Goal: Find specific page/section: Find specific page/section

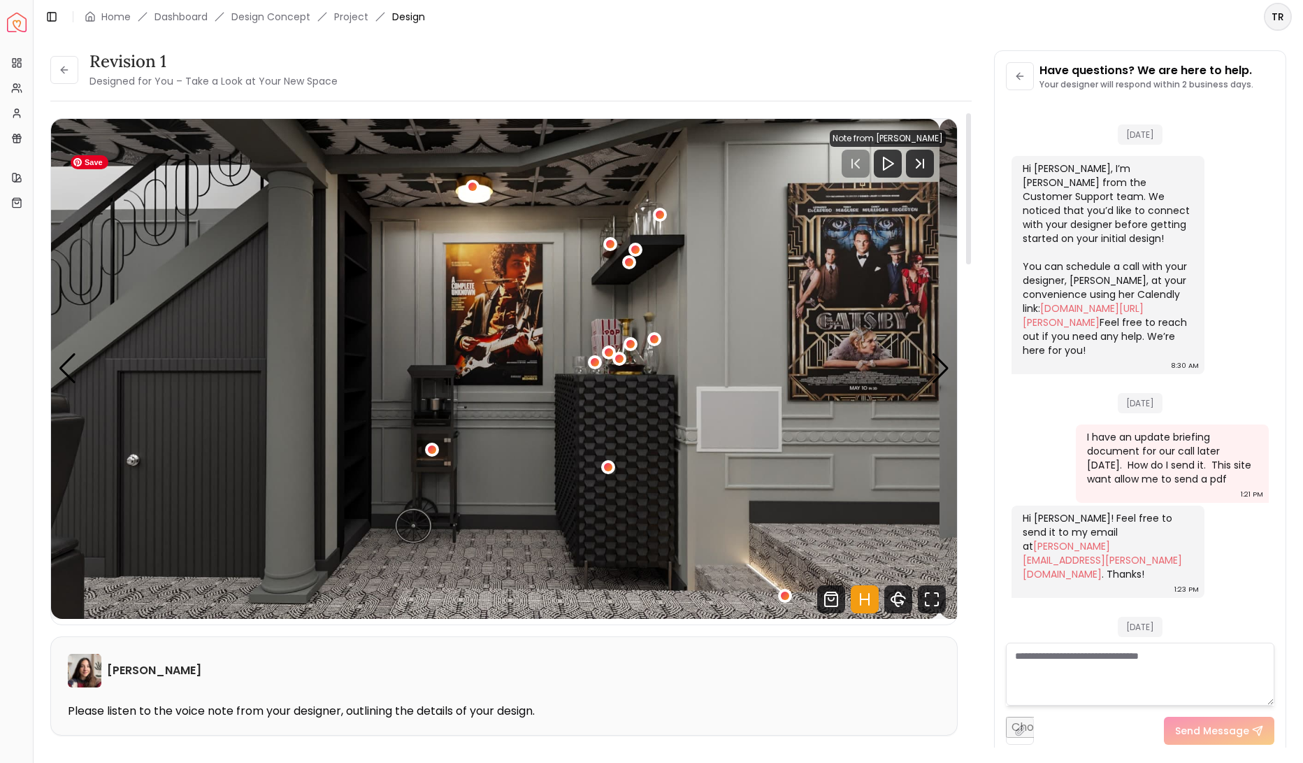
scroll to position [4463, 0]
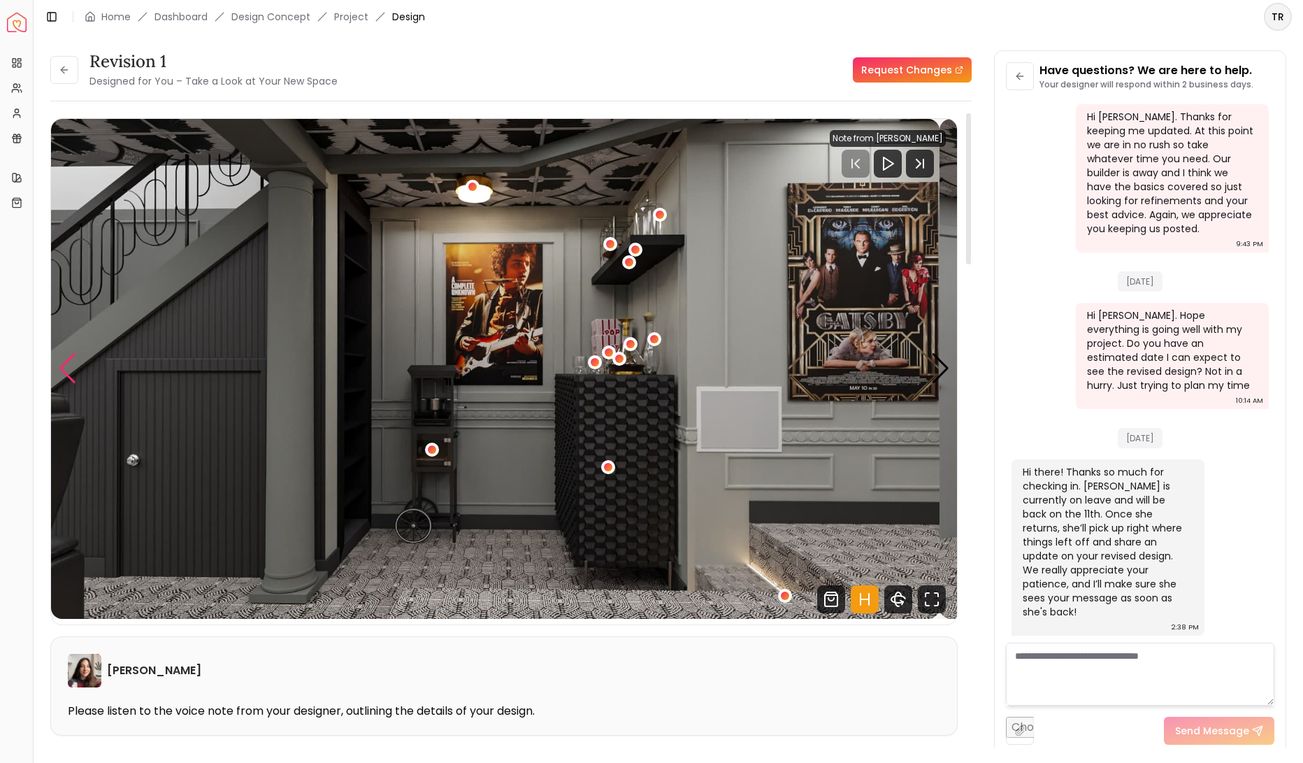
click at [77, 384] on div "Previous slide" at bounding box center [67, 368] width 19 height 31
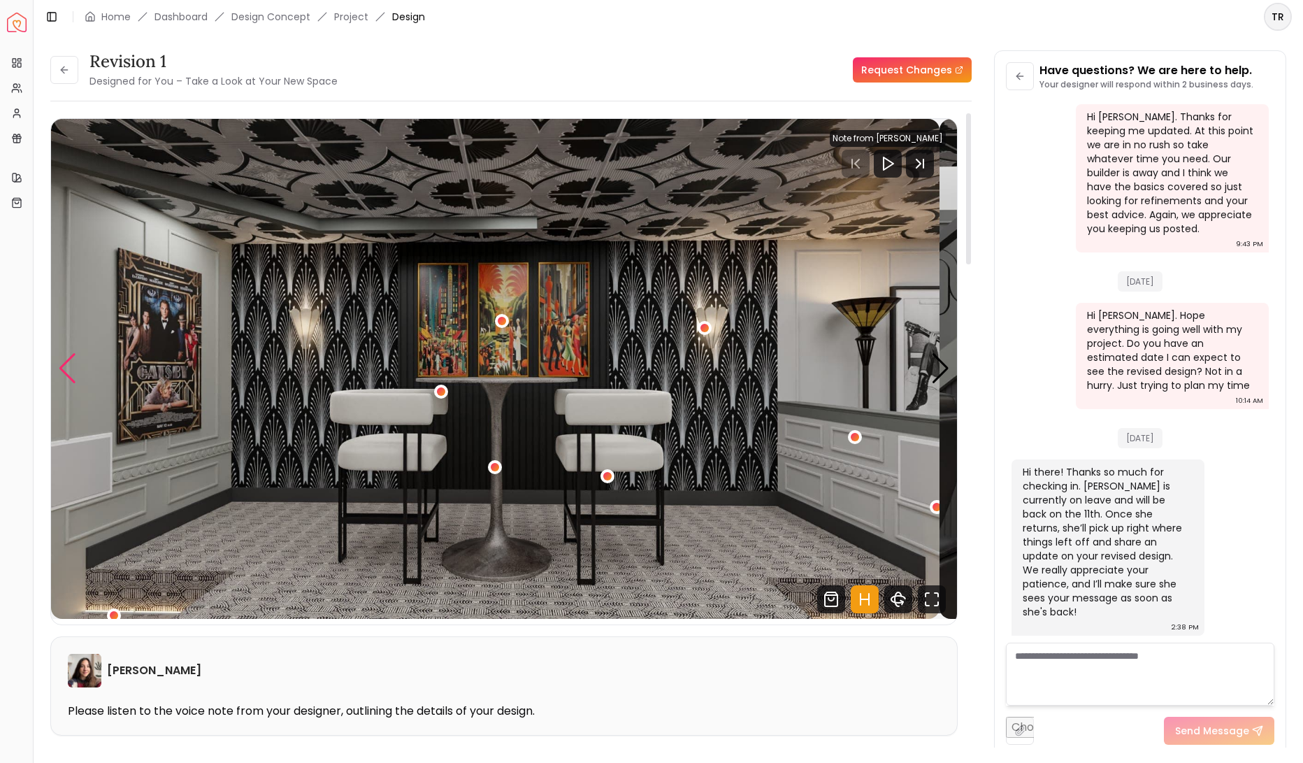
click at [77, 384] on div "Previous slide" at bounding box center [67, 368] width 19 height 31
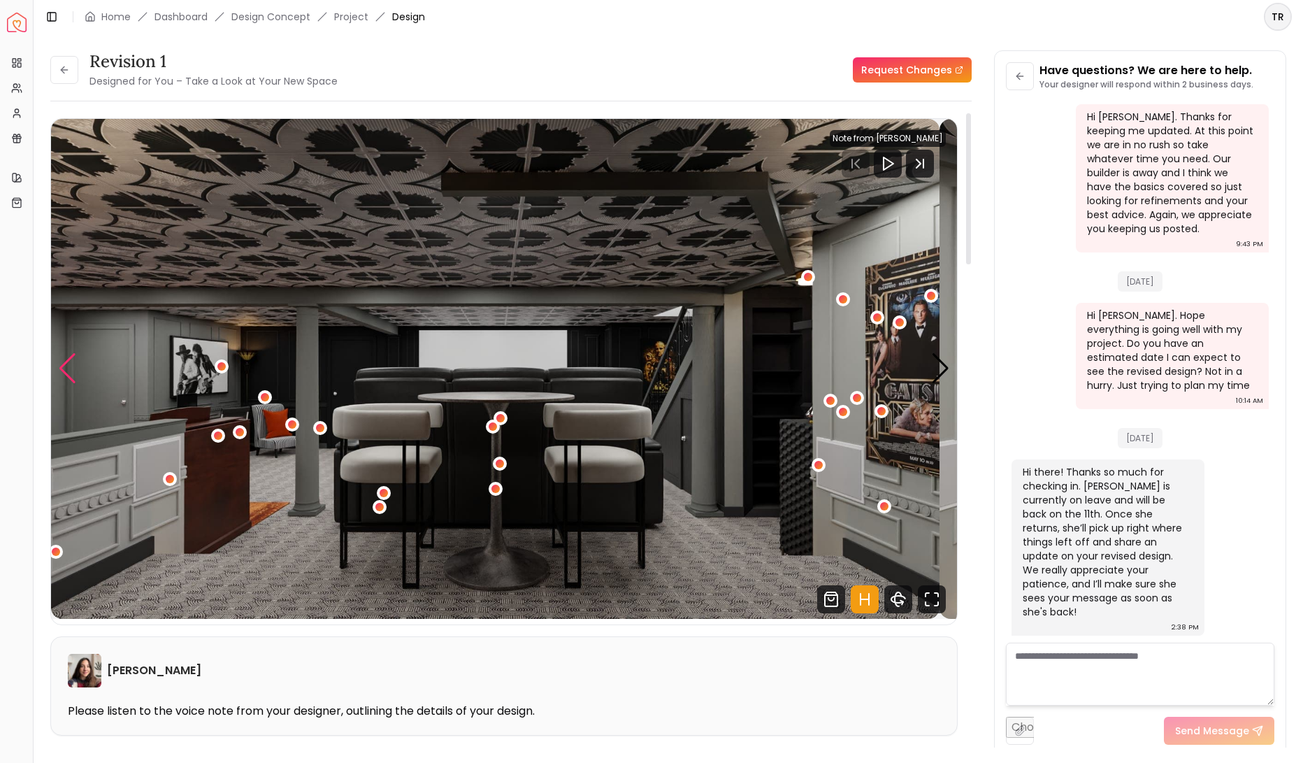
click at [77, 384] on div "Previous slide" at bounding box center [67, 368] width 19 height 31
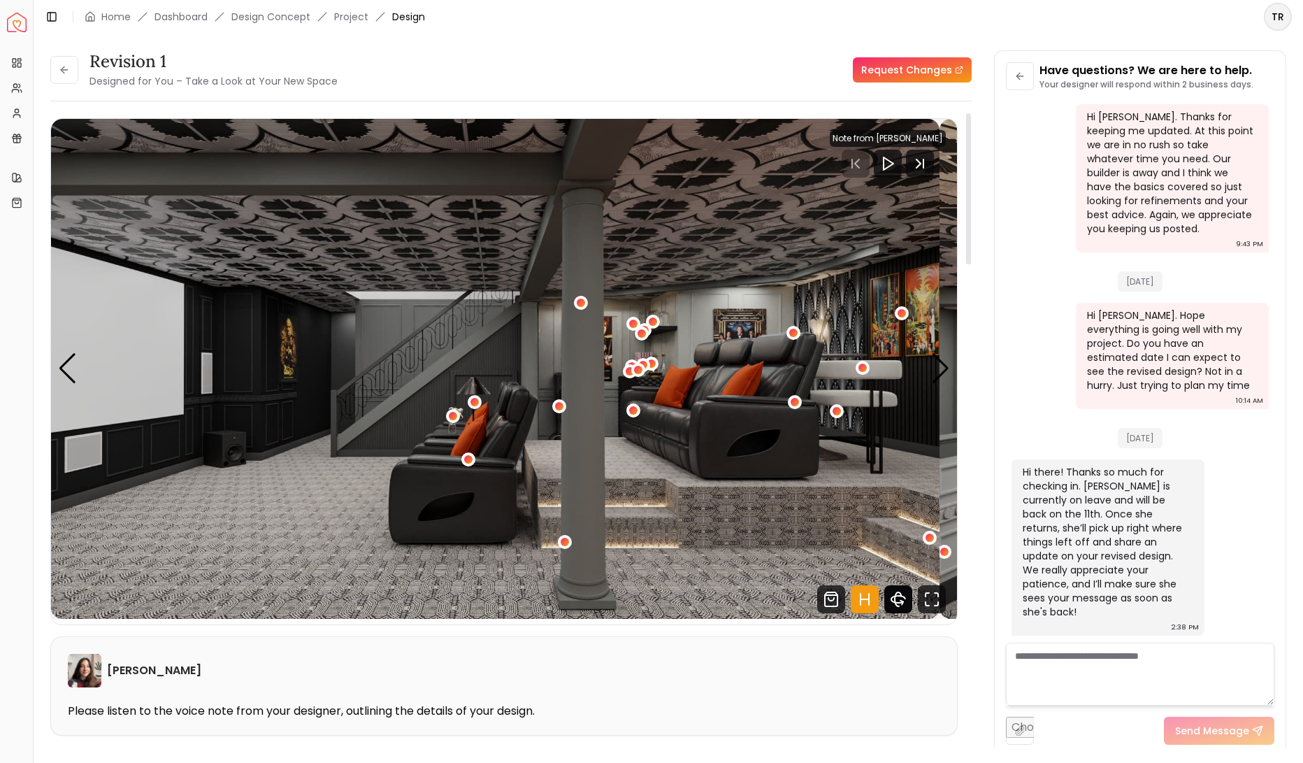
click at [884, 613] on icon "360 View" at bounding box center [898, 599] width 28 height 28
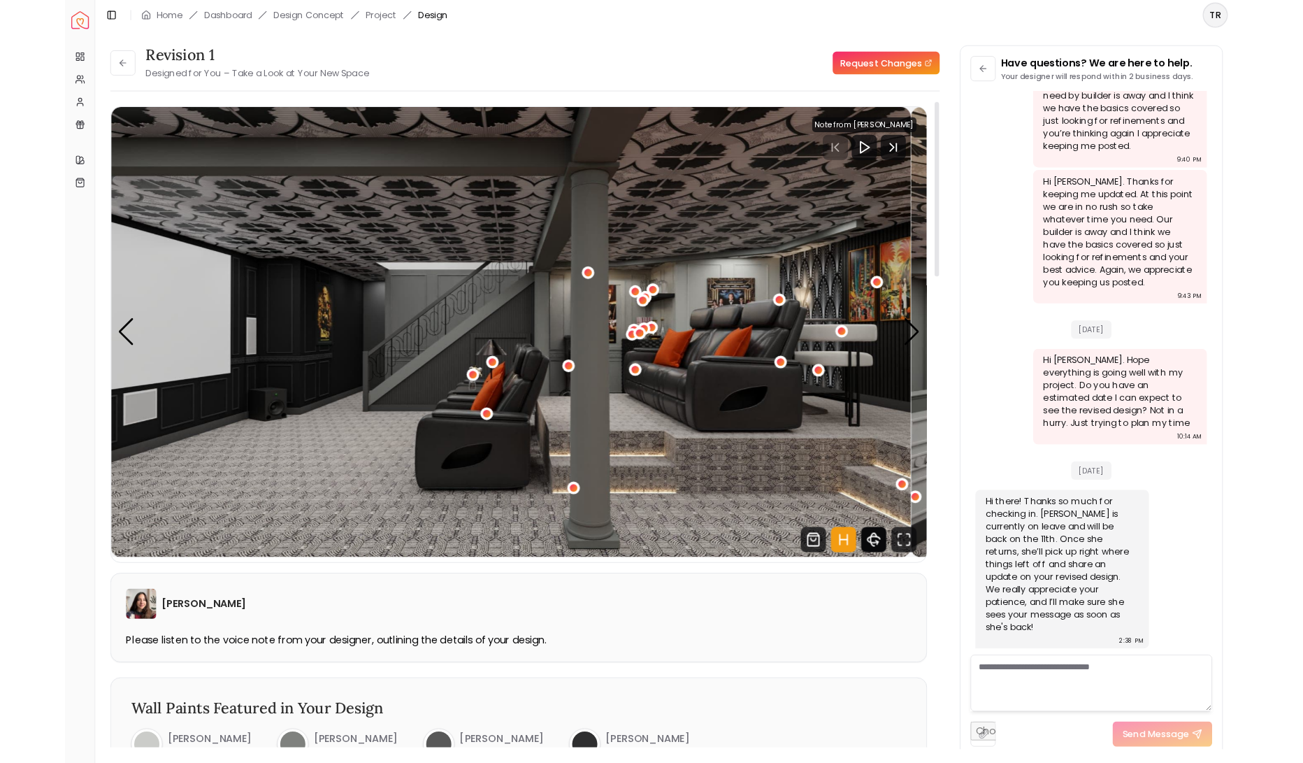
scroll to position [2926, 0]
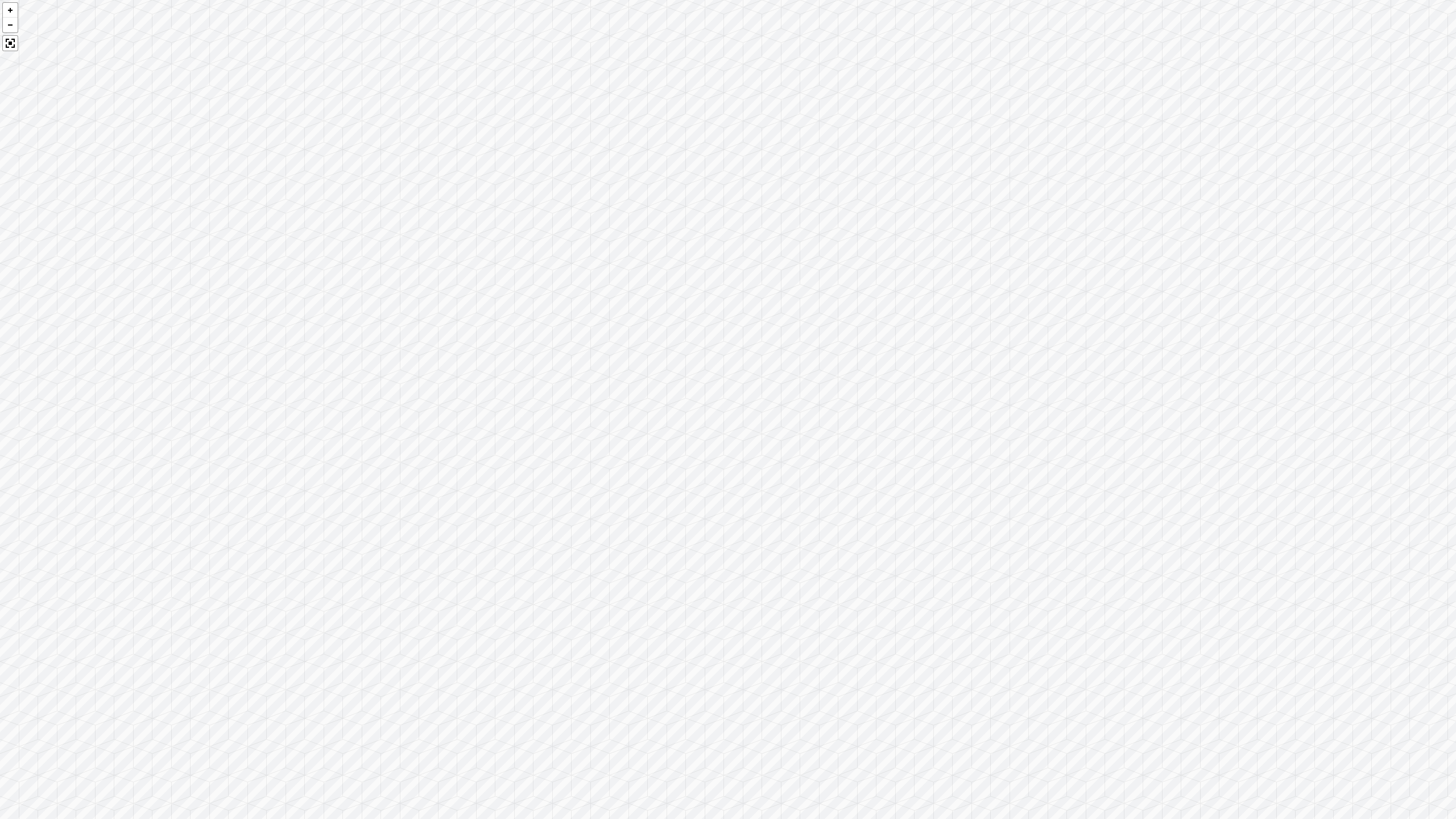
drag, startPoint x: 1030, startPoint y: 601, endPoint x: 502, endPoint y: 567, distance: 529.1
click at [296, 577] on div at bounding box center [728, 409] width 1456 height 819
drag, startPoint x: 1285, startPoint y: 445, endPoint x: 926, endPoint y: 762, distance: 478.9
click at [926, 620] on div at bounding box center [728, 409] width 1456 height 819
drag, startPoint x: 993, startPoint y: 642, endPoint x: 742, endPoint y: 428, distance: 329.8
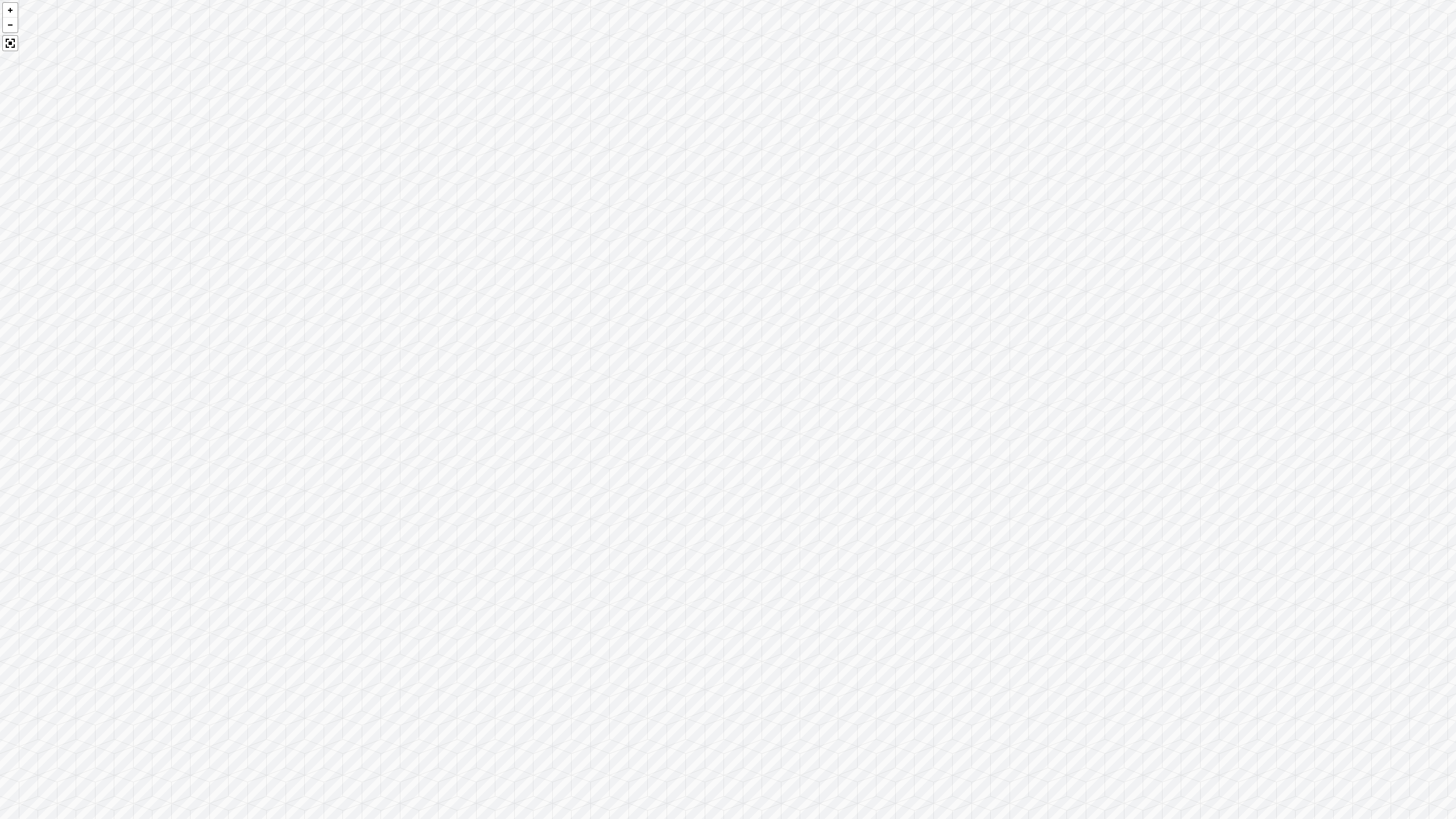
click at [742, 428] on div at bounding box center [728, 409] width 1456 height 819
drag, startPoint x: 721, startPoint y: 386, endPoint x: 1058, endPoint y: 468, distance: 346.8
click at [1058, 468] on div at bounding box center [728, 409] width 1456 height 819
drag, startPoint x: 417, startPoint y: 512, endPoint x: 552, endPoint y: 482, distance: 138.3
click at [552, 482] on div at bounding box center [728, 409] width 1456 height 819
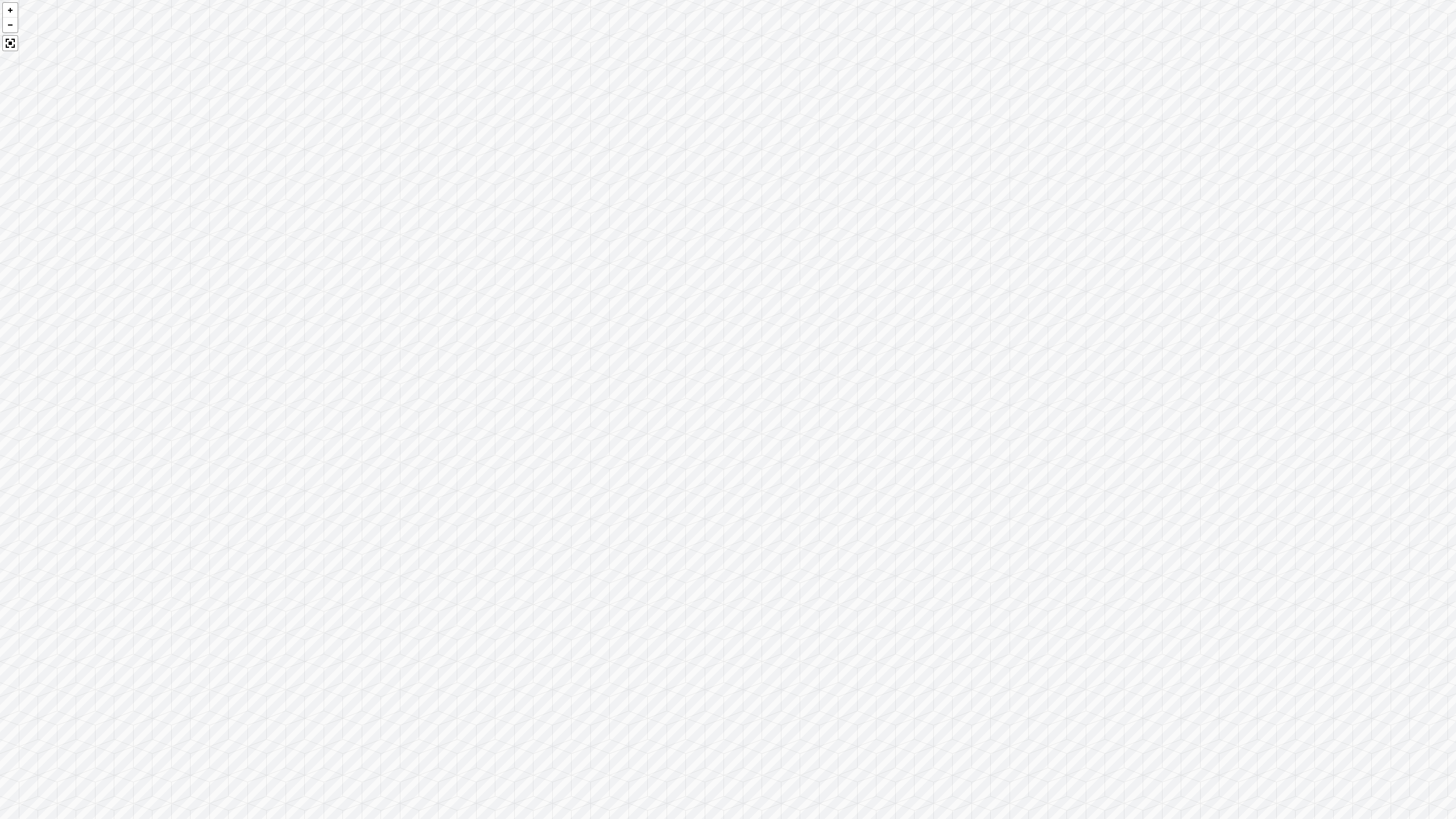
drag, startPoint x: 804, startPoint y: 468, endPoint x: 914, endPoint y: 422, distance: 119.2
click at [914, 422] on div at bounding box center [728, 409] width 1456 height 819
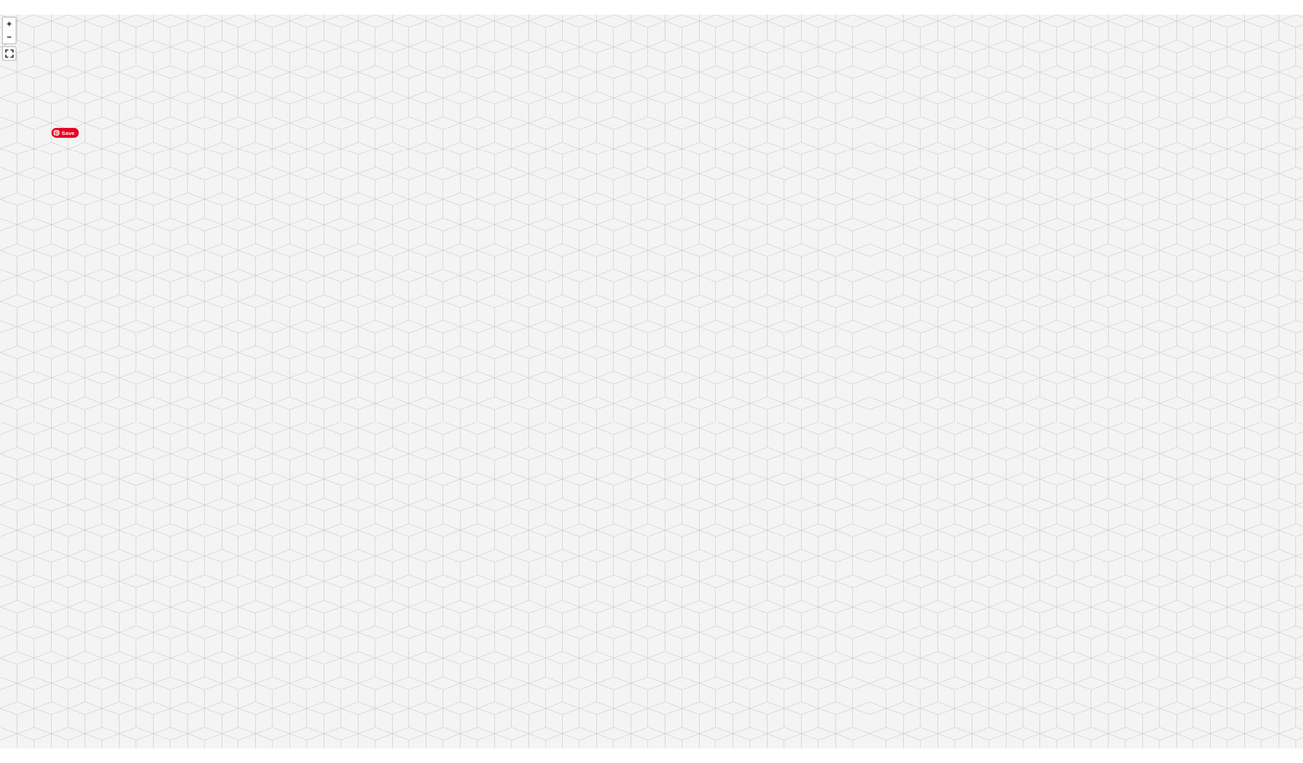
scroll to position [4463, 0]
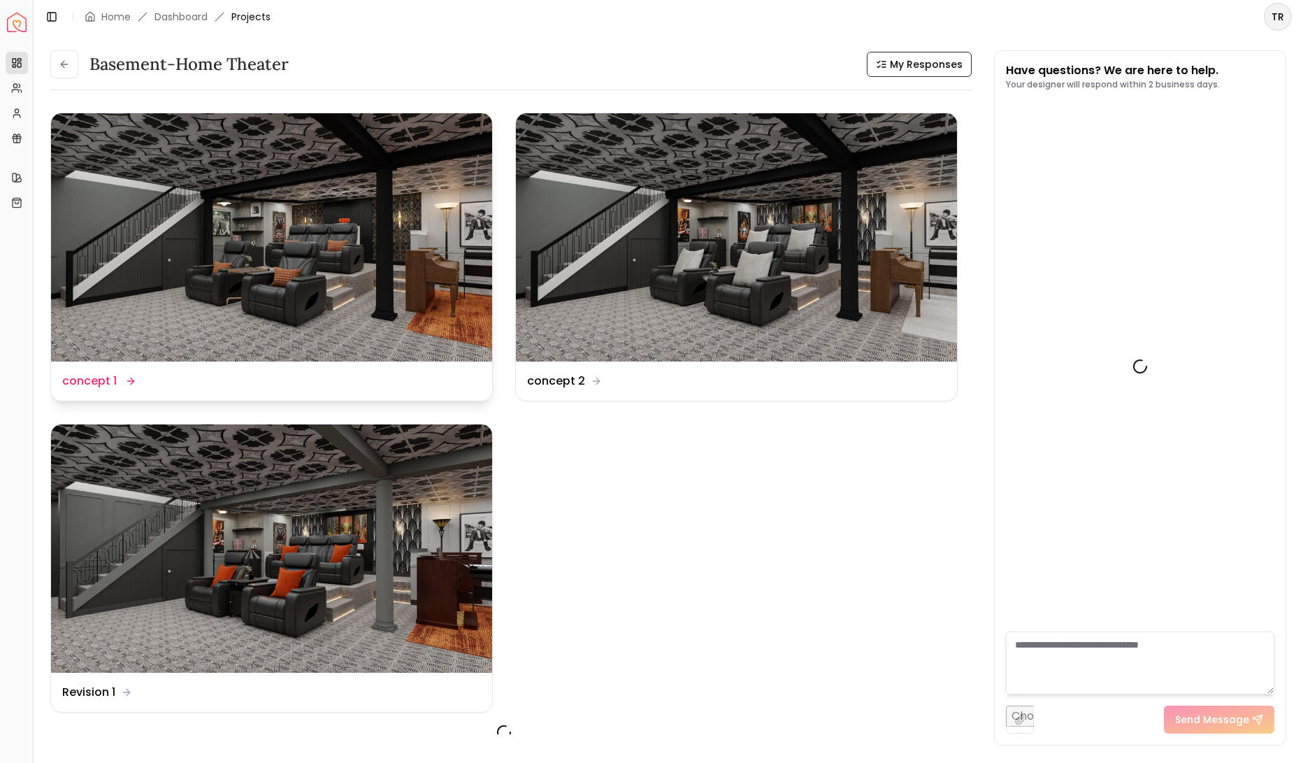
scroll to position [4477, 0]
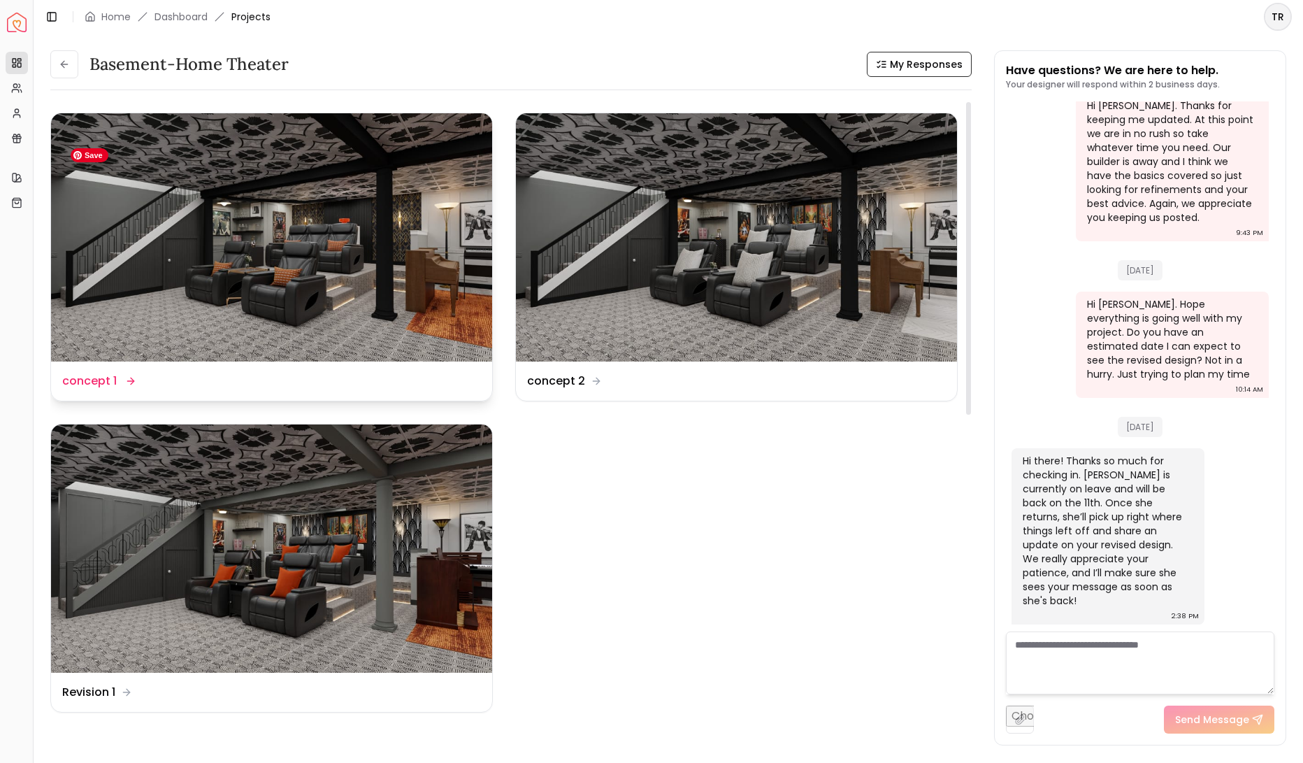
click at [419, 305] on img at bounding box center [271, 237] width 441 height 248
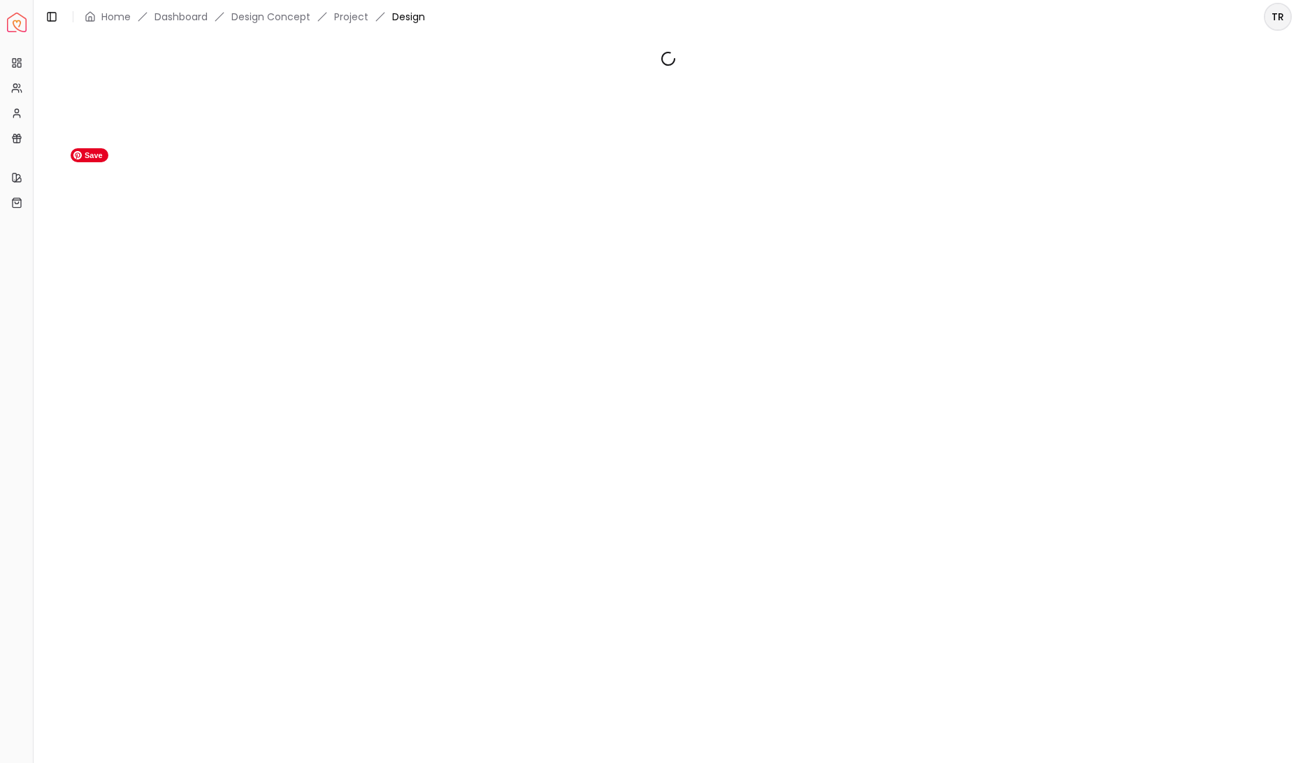
click at [419, 305] on div at bounding box center [668, 391] width 1269 height 714
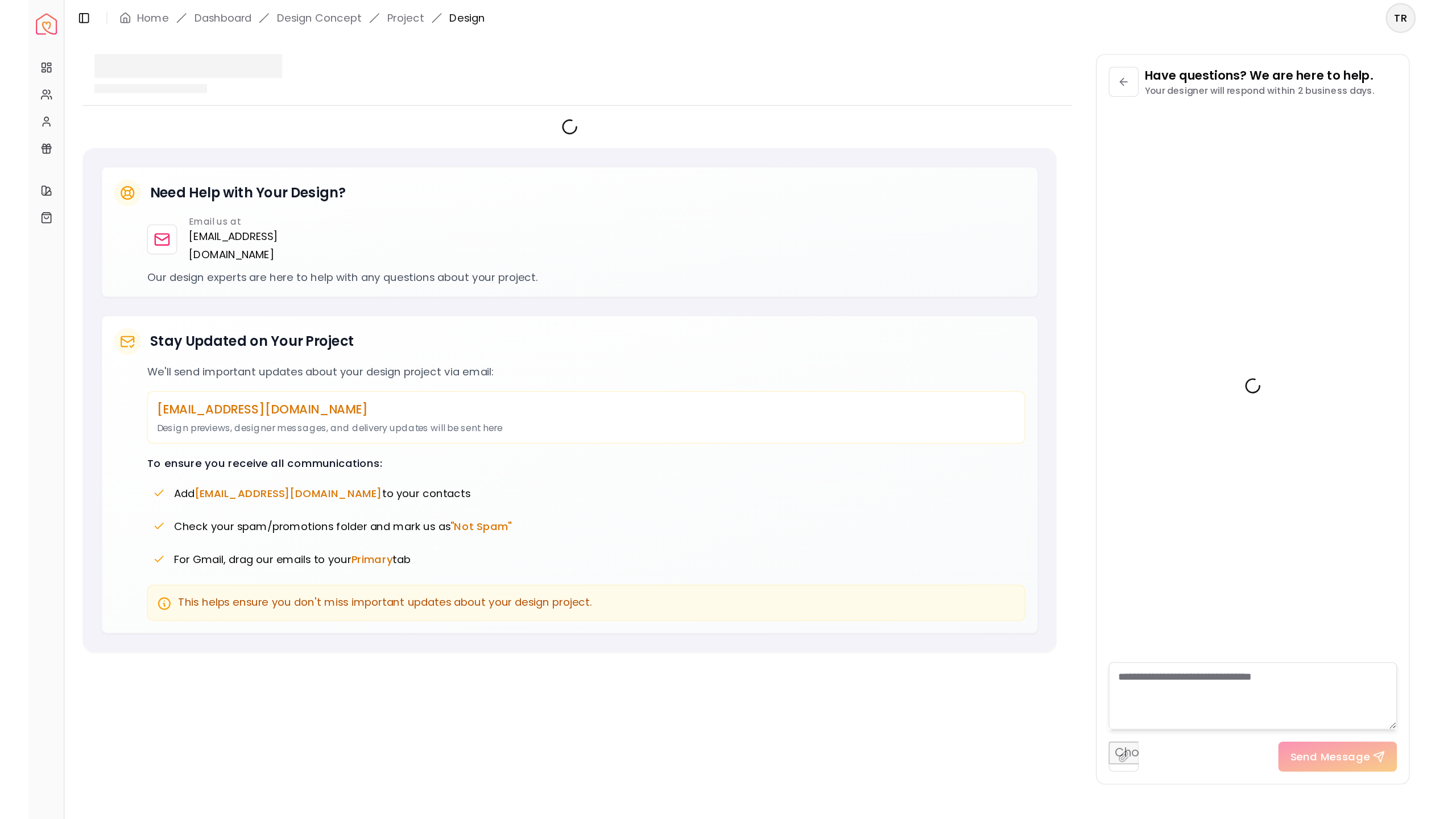
scroll to position [3630, 0]
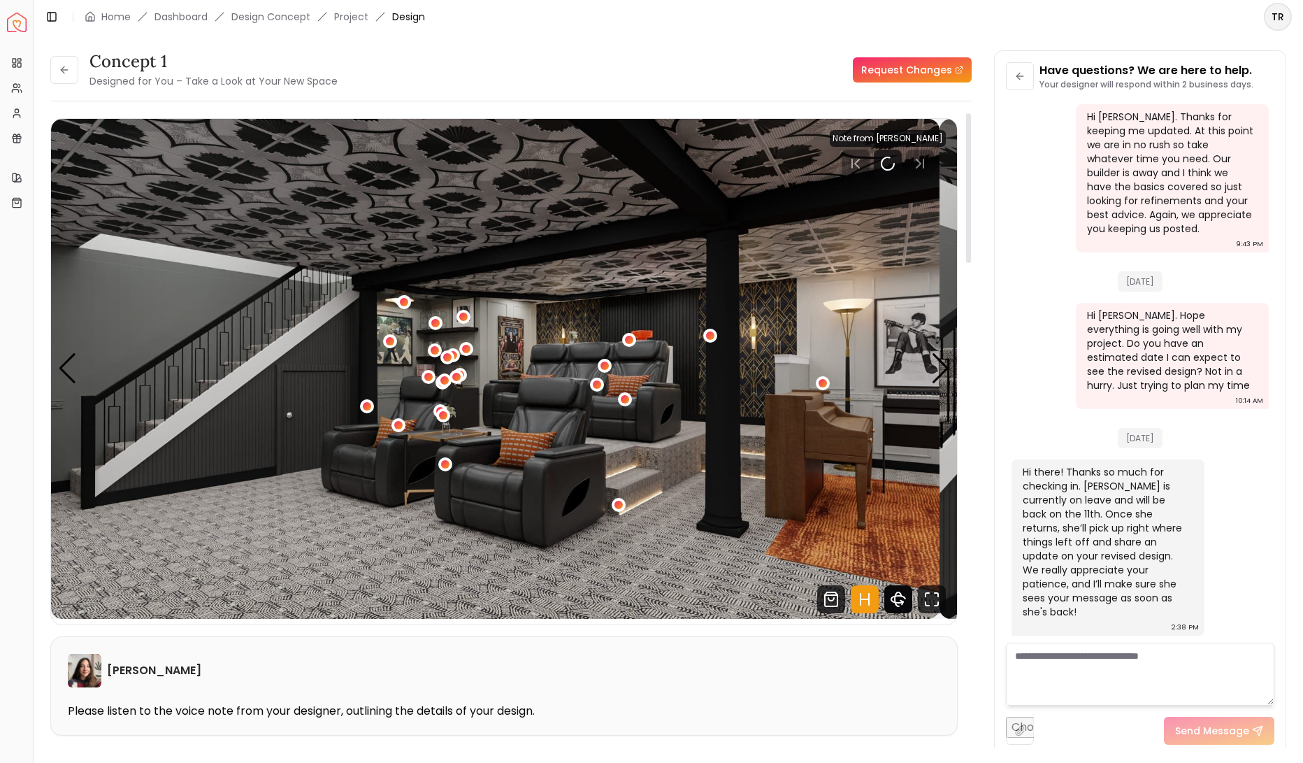
click at [891, 603] on icon "360 View" at bounding box center [898, 599] width 14 height 7
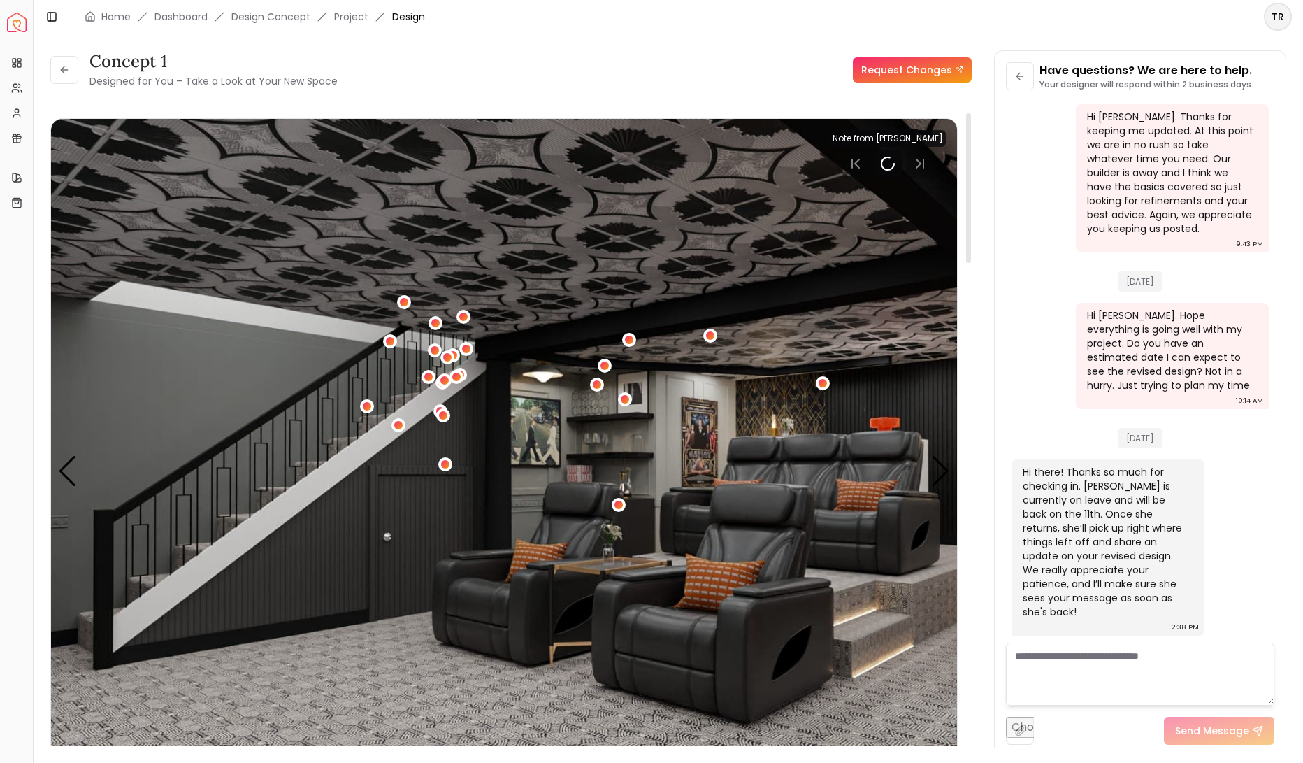
scroll to position [2926, 0]
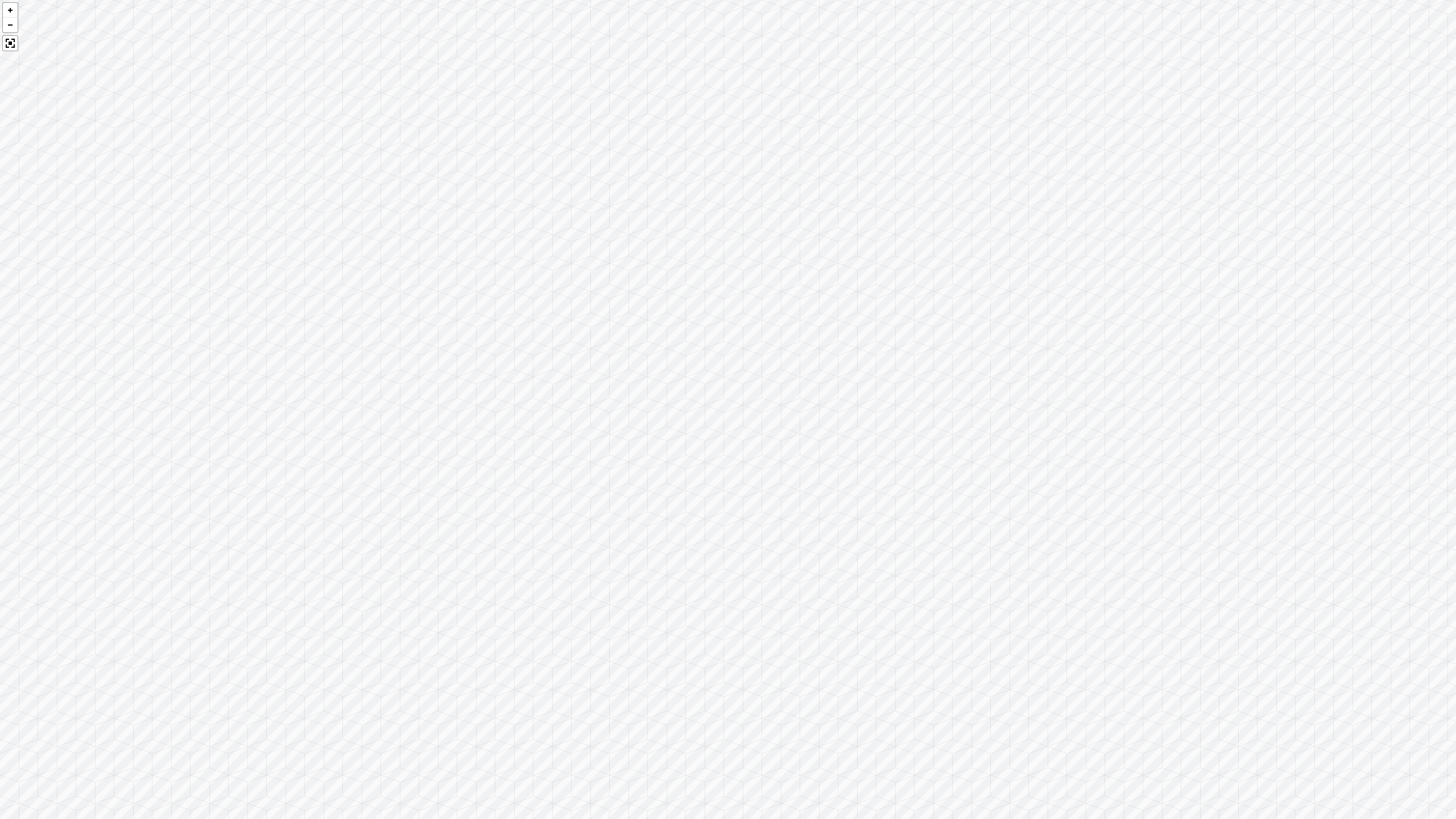
drag, startPoint x: 466, startPoint y: 427, endPoint x: 991, endPoint y: 490, distance: 528.8
click at [991, 490] on div at bounding box center [728, 409] width 1456 height 819
drag, startPoint x: 604, startPoint y: 478, endPoint x: 815, endPoint y: 580, distance: 234.4
click at [815, 580] on div at bounding box center [728, 409] width 1456 height 819
drag, startPoint x: 776, startPoint y: 517, endPoint x: 519, endPoint y: 517, distance: 257.0
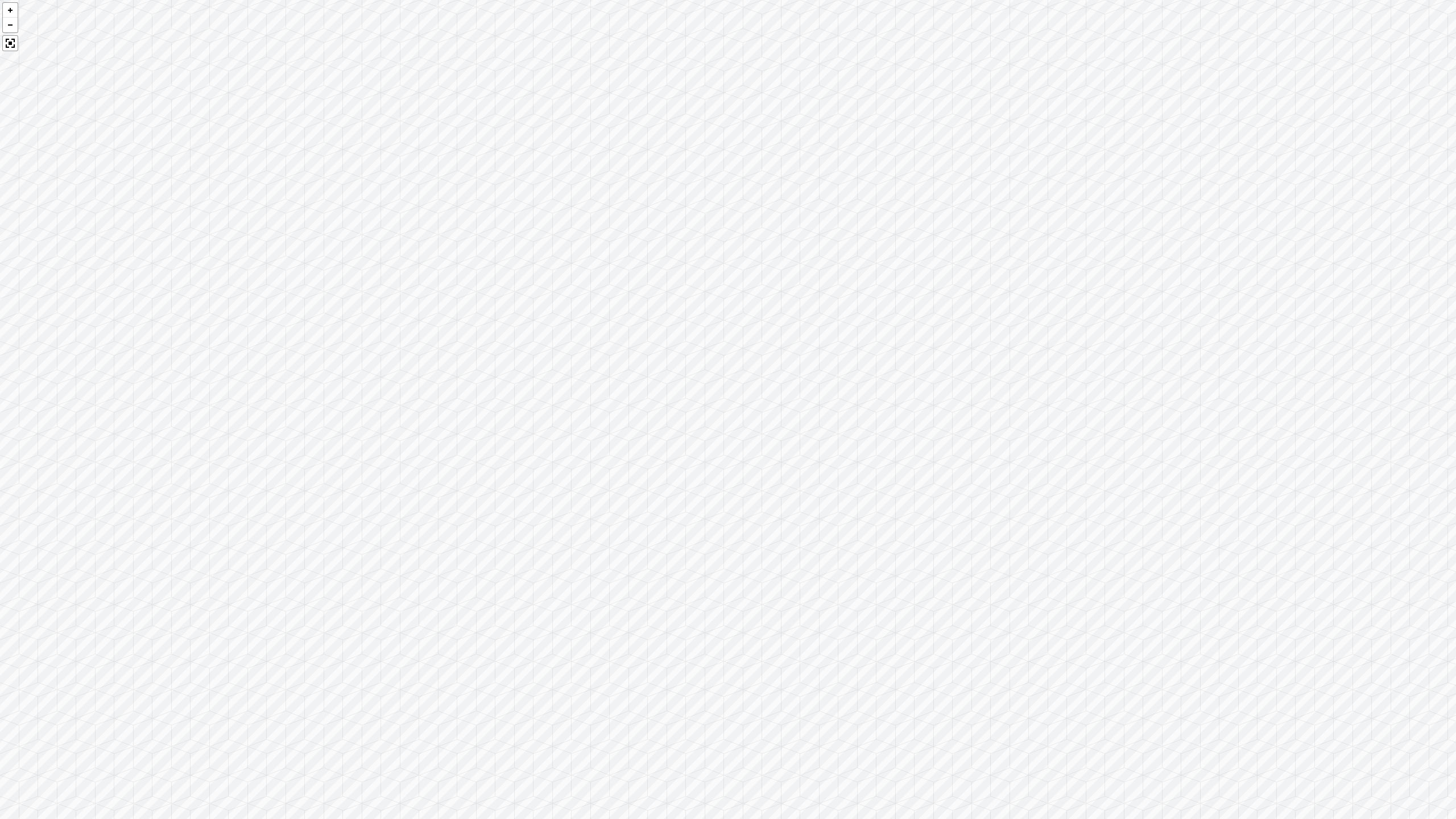
click at [519, 517] on div at bounding box center [728, 409] width 1456 height 819
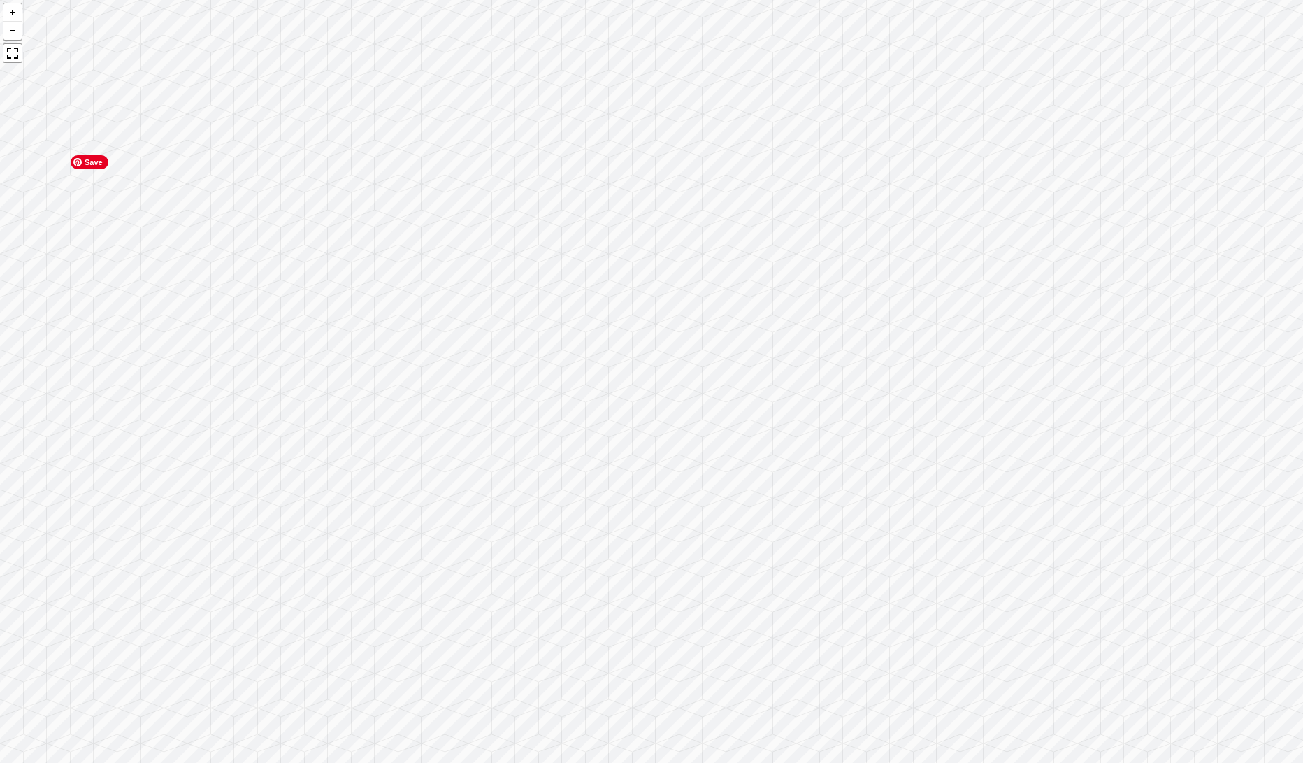
scroll to position [4463, 0]
